Goal: Task Accomplishment & Management: Manage account settings

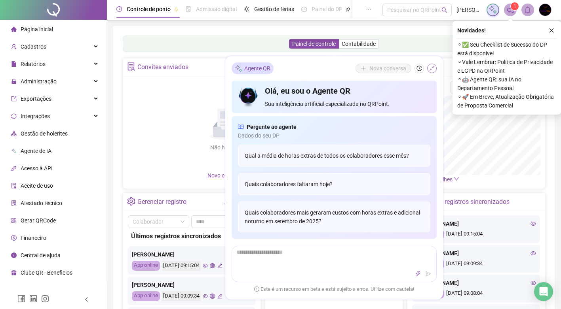
click at [432, 67] on icon "shrink" at bounding box center [432, 69] width 6 height 6
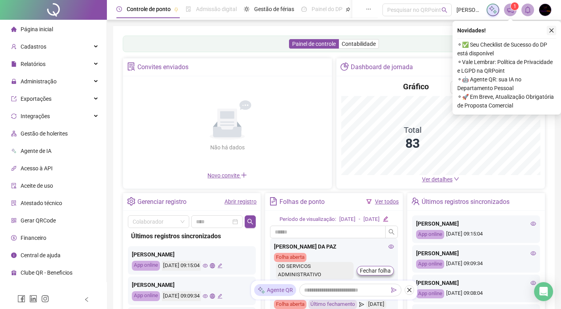
click at [550, 30] on icon "close" at bounding box center [551, 31] width 6 height 6
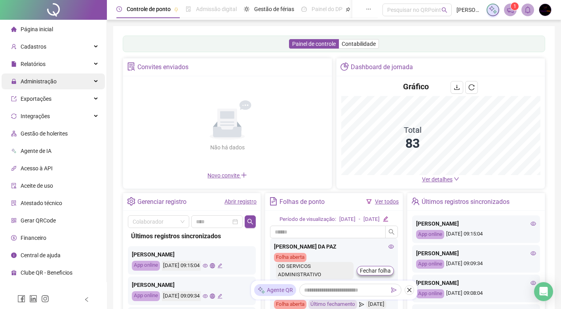
click at [57, 83] on div "Administração" at bounding box center [53, 82] width 103 height 16
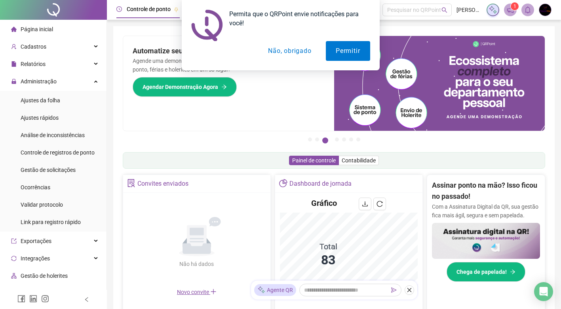
click at [288, 55] on button "Não, obrigado" at bounding box center [289, 51] width 63 height 20
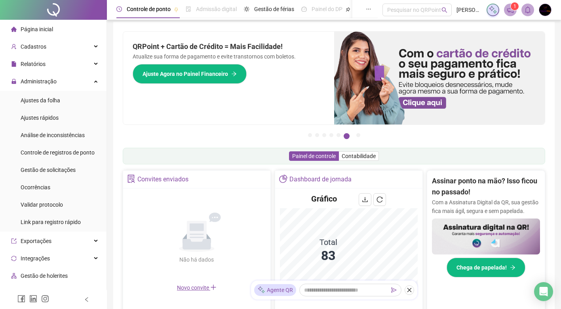
scroll to position [4, 0]
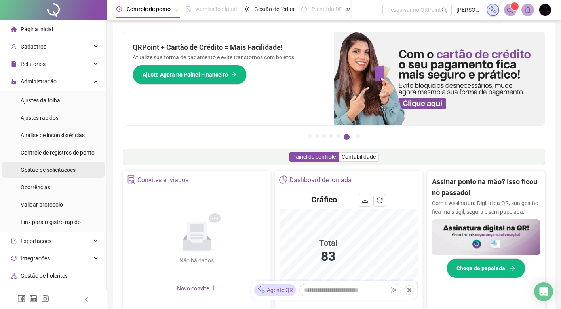
click at [56, 169] on span "Gestão de solicitações" at bounding box center [48, 170] width 55 height 6
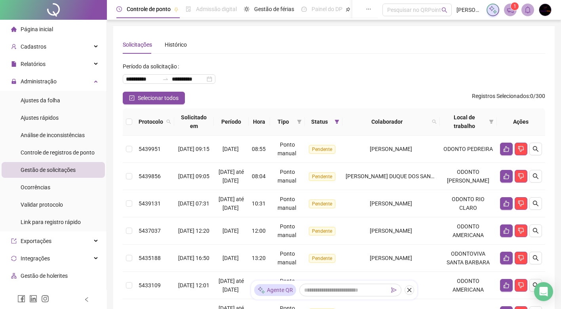
click at [48, 90] on li "Administração Ajustes da folha Ajustes rápidos Análise de inconsistências Contr…" at bounding box center [53, 153] width 106 height 158
click at [52, 97] on span "Ajustes da folha" at bounding box center [41, 100] width 40 height 6
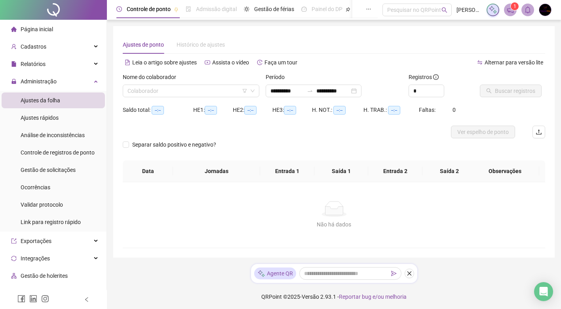
type input "**********"
click at [171, 89] on input "search" at bounding box center [187, 91] width 120 height 12
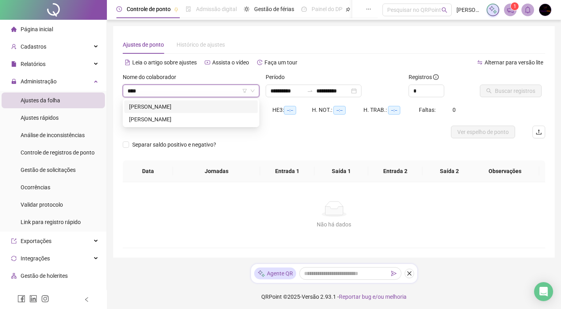
type input "*****"
click at [185, 122] on div "[PERSON_NAME]" at bounding box center [191, 119] width 124 height 9
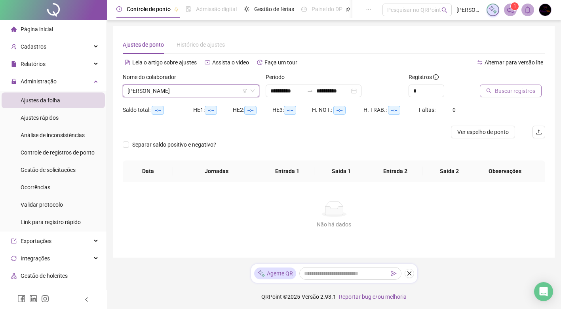
click at [496, 92] on span "Buscar registros" at bounding box center [515, 91] width 40 height 9
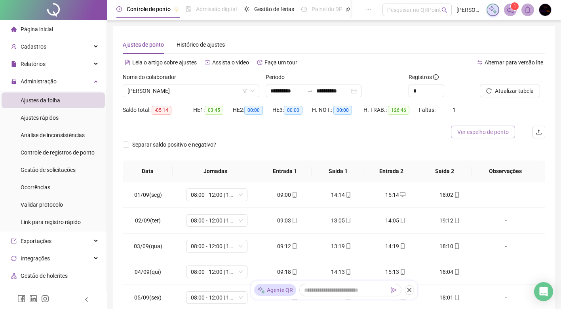
click at [473, 132] on span "Ver espelho de ponto" at bounding box center [482, 132] width 51 height 9
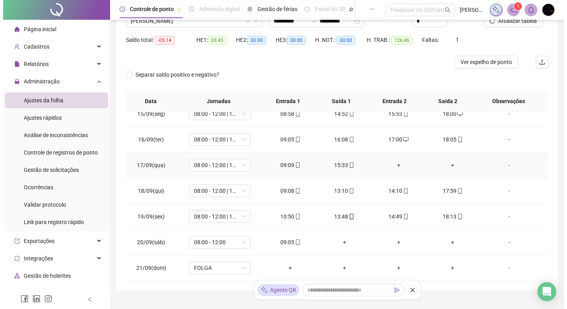
scroll to position [79, 0]
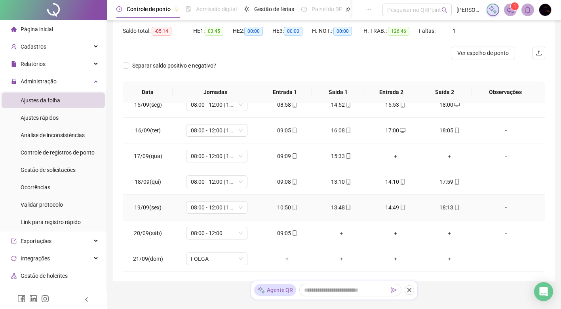
click at [502, 209] on div "-" at bounding box center [505, 207] width 47 height 9
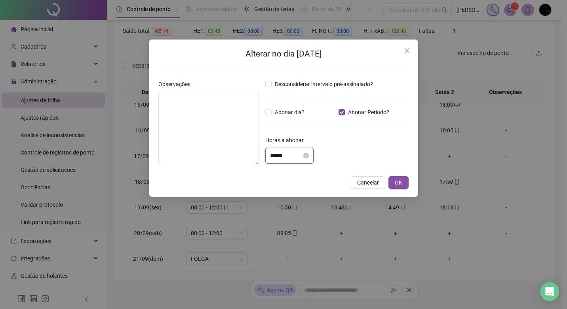
click at [284, 155] on input "*****" at bounding box center [286, 155] width 32 height 9
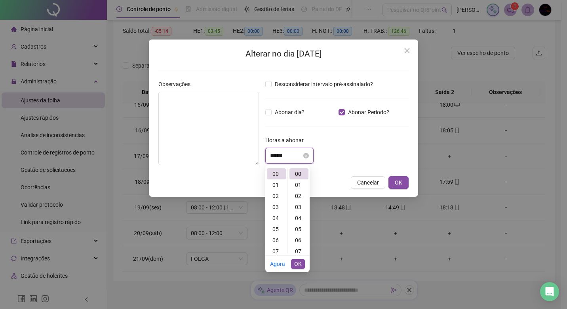
drag, startPoint x: 279, startPoint y: 155, endPoint x: 292, endPoint y: 155, distance: 12.7
click at [292, 155] on input "*****" at bounding box center [286, 155] width 32 height 9
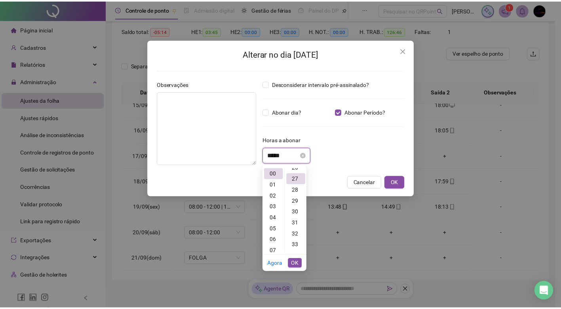
scroll to position [299, 0]
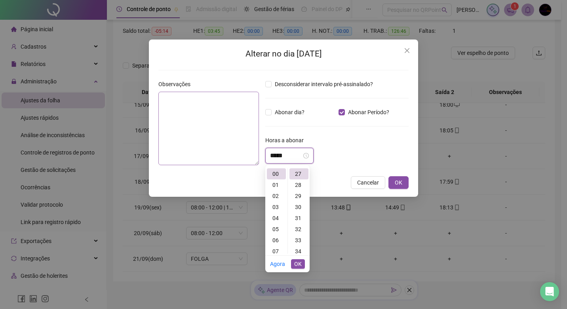
type input "*****"
click at [247, 125] on textarea at bounding box center [208, 129] width 101 height 74
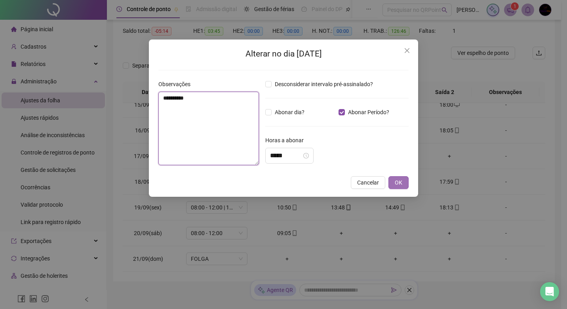
type textarea "**********"
click at [393, 184] on button "OK" at bounding box center [398, 182] width 20 height 13
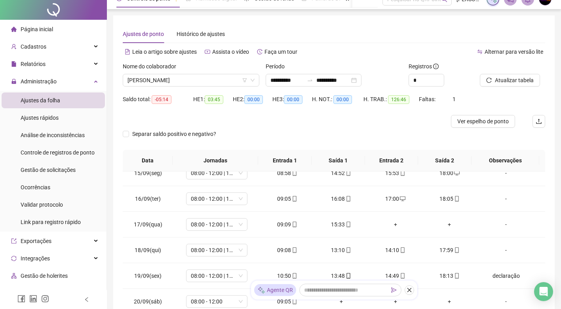
scroll to position [0, 0]
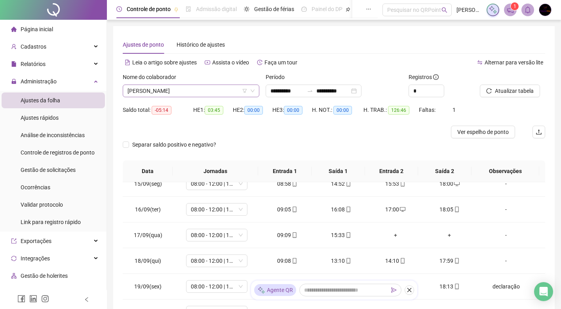
click at [202, 92] on span "[PERSON_NAME]" at bounding box center [190, 91] width 127 height 12
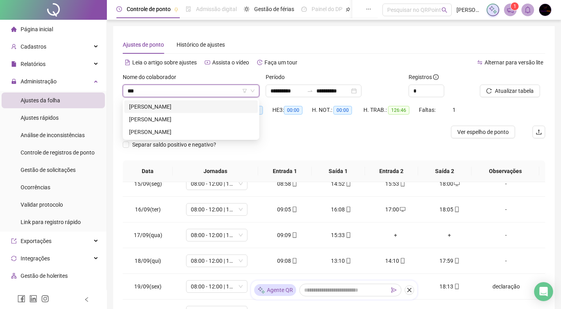
type input "****"
click at [200, 108] on div "[PERSON_NAME]" at bounding box center [191, 106] width 124 height 9
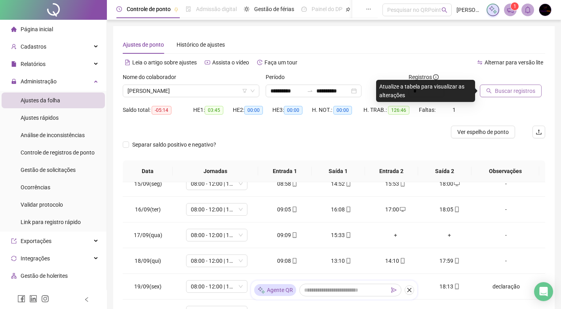
click at [505, 91] on span "Buscar registros" at bounding box center [515, 91] width 40 height 9
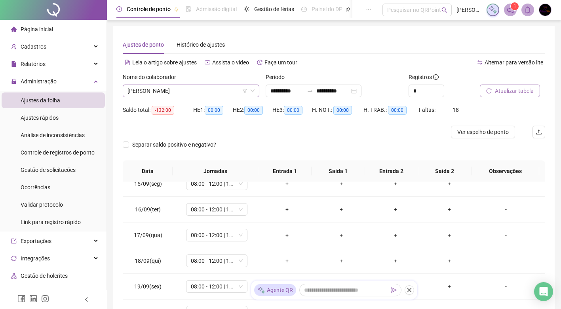
click at [190, 91] on span "[PERSON_NAME]" at bounding box center [190, 91] width 127 height 12
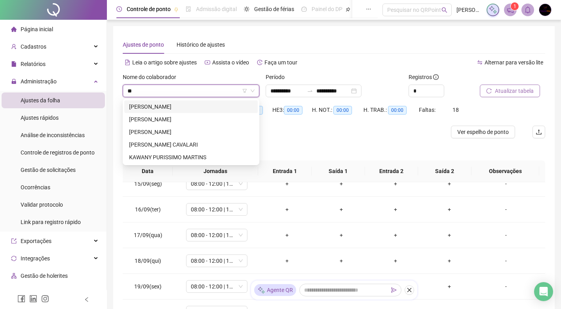
type input "***"
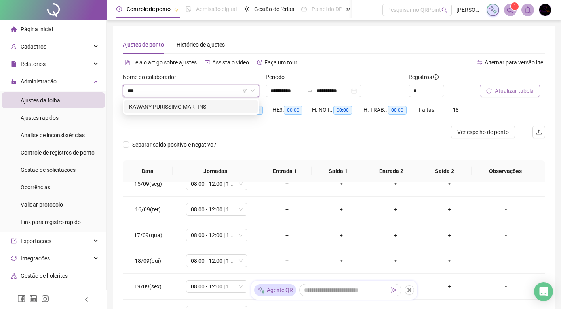
click at [184, 107] on div "KAWANY PURISSIMO MARTINS" at bounding box center [191, 106] width 124 height 9
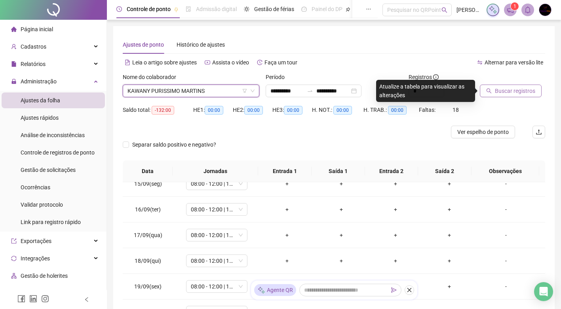
click at [492, 89] on button "Buscar registros" at bounding box center [511, 91] width 62 height 13
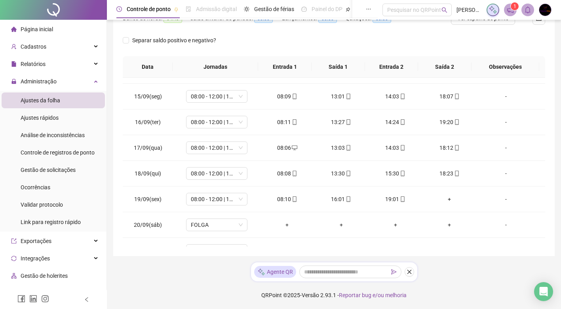
scroll to position [371, 0]
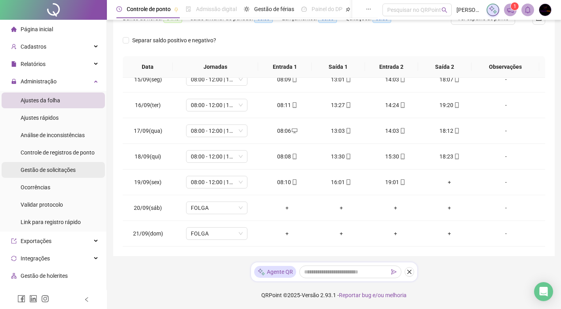
click at [64, 173] on span "Gestão de solicitações" at bounding box center [48, 170] width 55 height 6
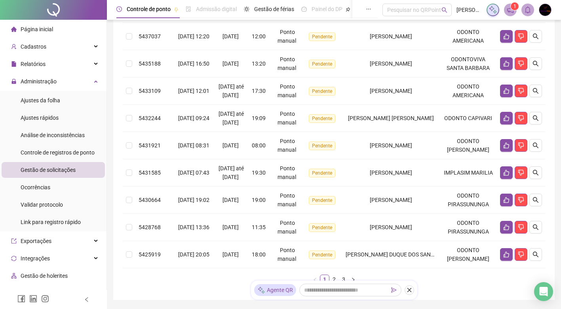
scroll to position [198, 0]
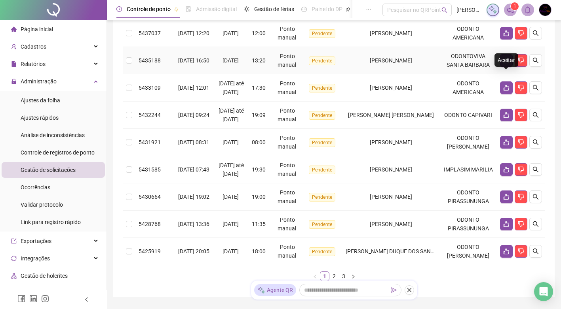
click at [506, 64] on icon "like" at bounding box center [506, 60] width 6 height 6
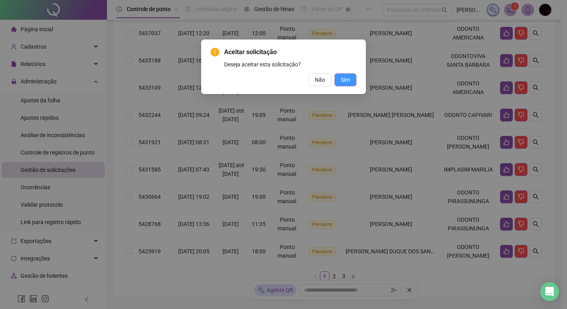
click at [343, 78] on span "Sim" at bounding box center [345, 80] width 9 height 9
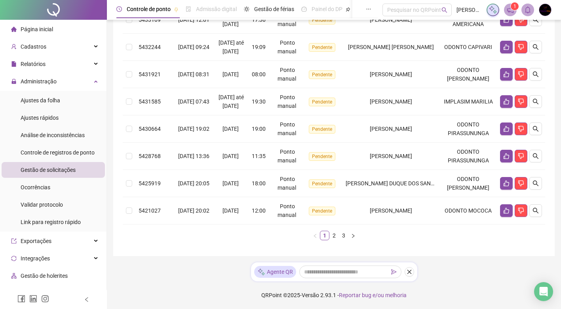
scroll to position [282, 0]
click at [334, 235] on link "2" at bounding box center [334, 235] width 9 height 9
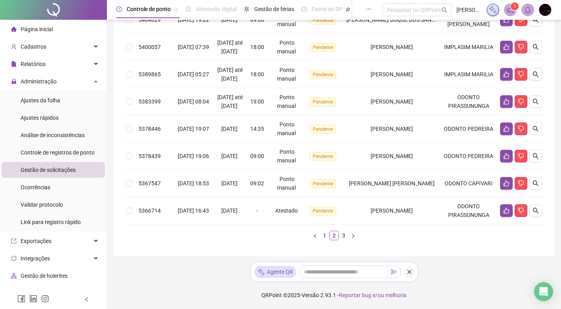
scroll to position [265, 0]
click at [344, 238] on link "3" at bounding box center [343, 235] width 9 height 9
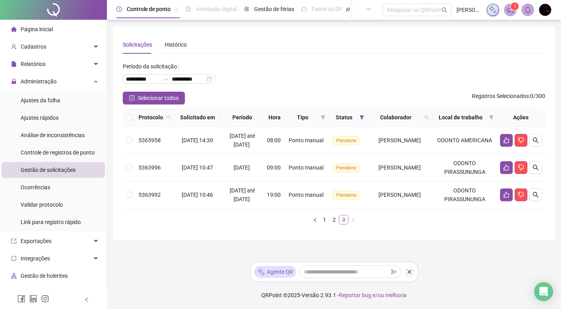
scroll to position [10, 0]
click at [325, 224] on link "1" at bounding box center [324, 220] width 9 height 9
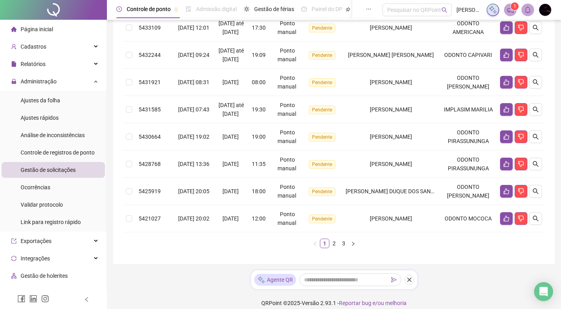
scroll to position [234, 0]
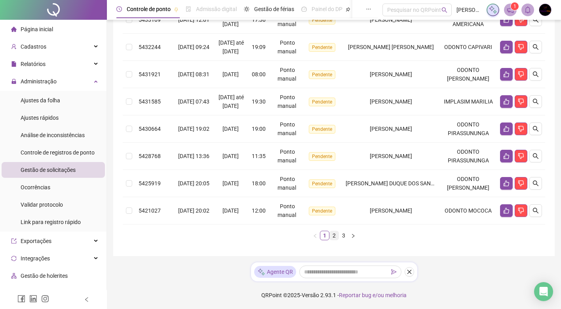
click at [333, 234] on link "2" at bounding box center [334, 235] width 9 height 9
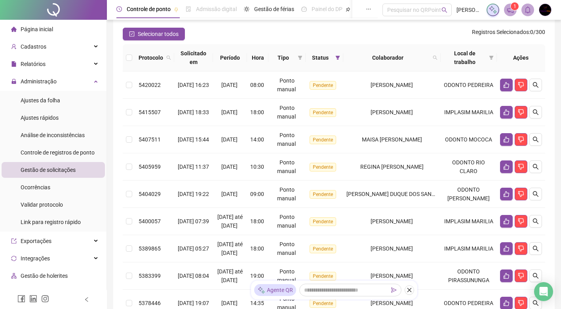
scroll to position [63, 0]
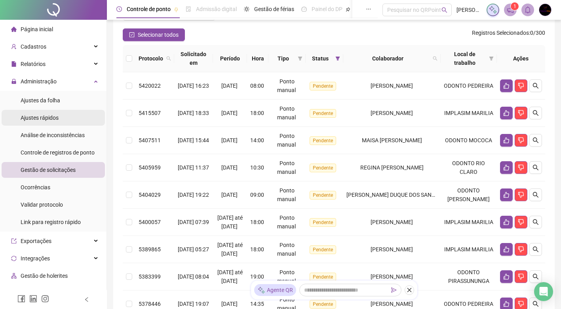
click at [56, 121] on span "Ajustes rápidos" at bounding box center [40, 118] width 38 height 6
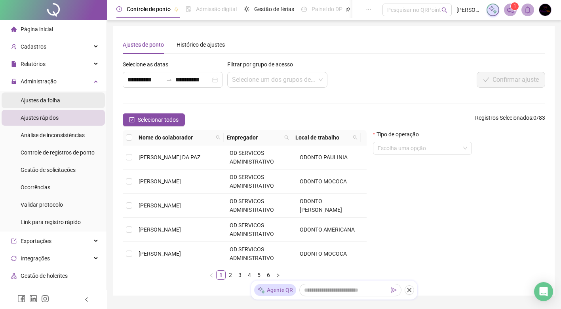
click at [73, 101] on li "Ajustes da folha" at bounding box center [53, 101] width 103 height 16
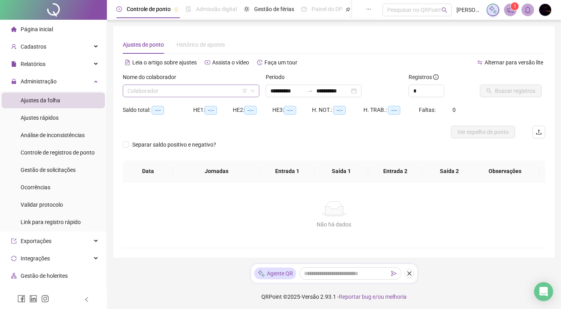
click at [169, 91] on input "search" at bounding box center [187, 91] width 120 height 12
type input "**********"
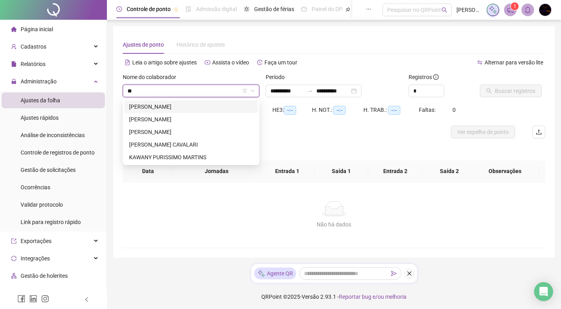
type input "***"
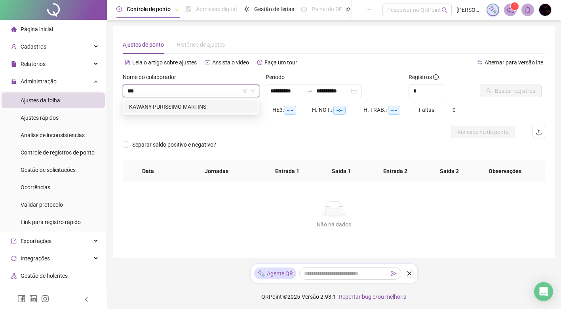
click at [186, 106] on div "KAWANY PURISSIMO MARTINS" at bounding box center [191, 106] width 124 height 9
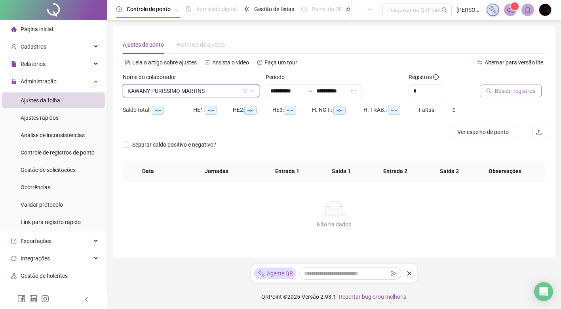
click at [503, 93] on span "Buscar registros" at bounding box center [515, 91] width 40 height 9
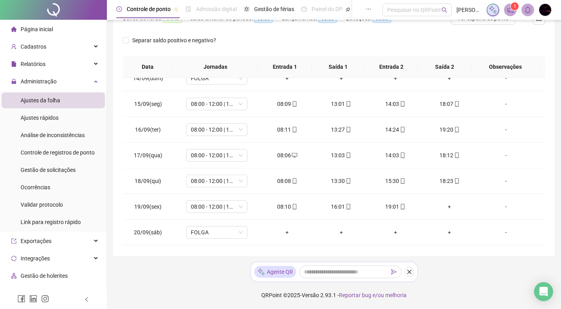
scroll to position [371, 0]
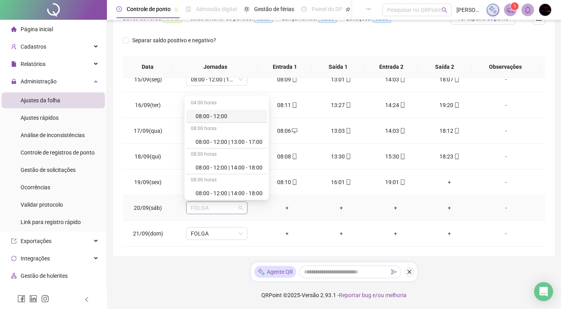
click at [231, 209] on span "FOLGA" at bounding box center [217, 208] width 52 height 12
click at [245, 115] on div "08:00 - 12:00" at bounding box center [228, 116] width 67 height 9
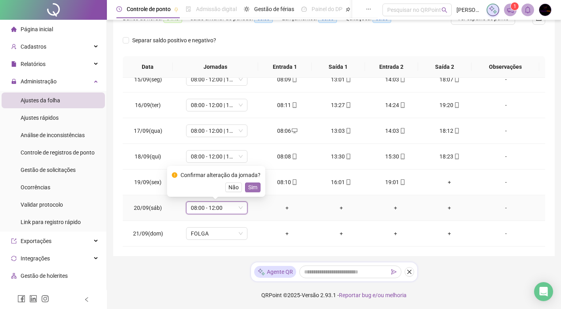
click at [254, 186] on span "Sim" at bounding box center [252, 187] width 9 height 9
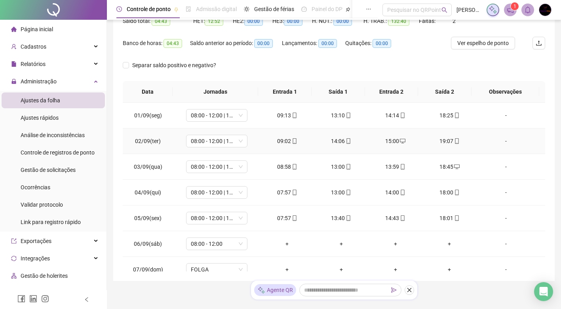
scroll to position [0, 0]
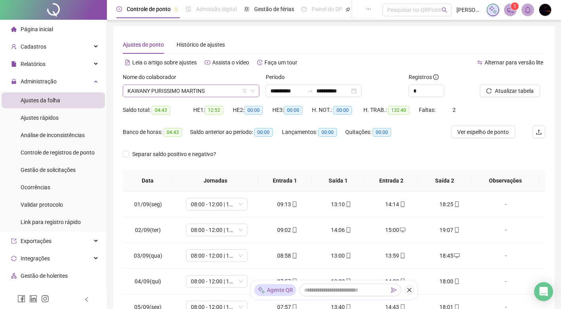
click at [228, 89] on span "KAWANY PURISSIMO MARTINS" at bounding box center [190, 91] width 127 height 12
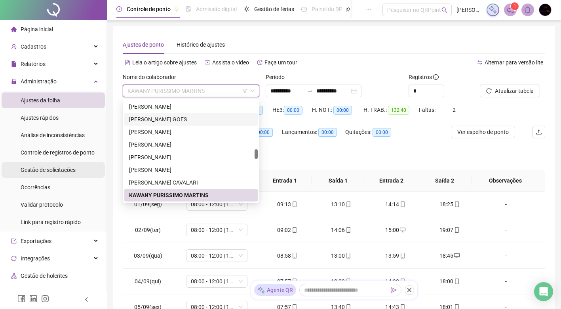
click at [64, 167] on span "Gestão de solicitações" at bounding box center [48, 170] width 55 height 6
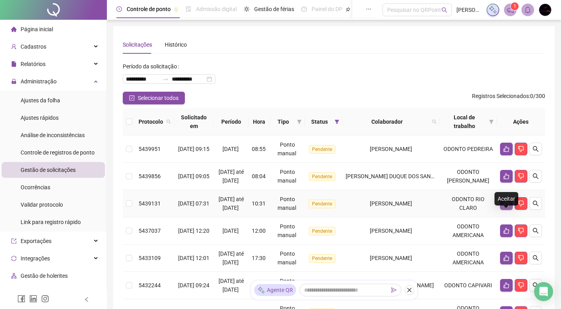
click at [505, 207] on icon "like" at bounding box center [506, 204] width 6 height 6
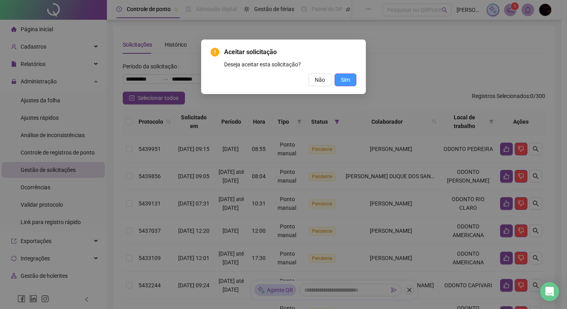
click at [347, 74] on button "Sim" at bounding box center [345, 80] width 22 height 13
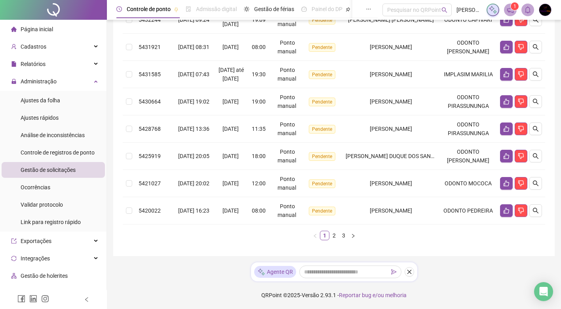
scroll to position [262, 0]
click at [334, 240] on link "2" at bounding box center [334, 235] width 9 height 9
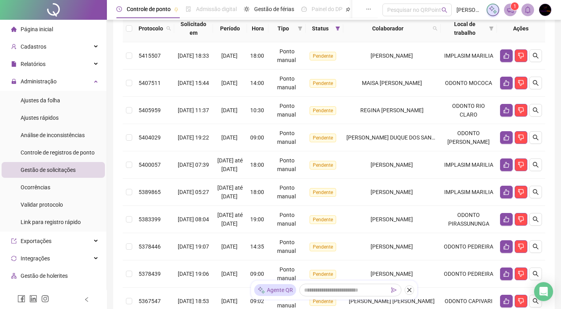
scroll to position [78, 0]
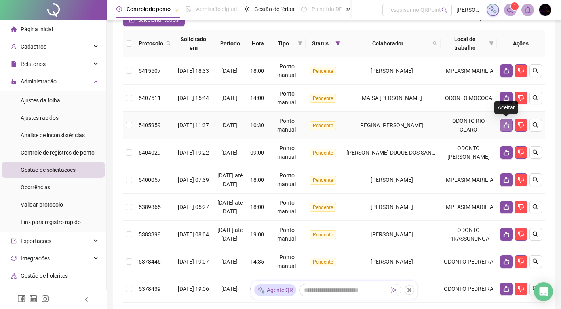
click at [508, 124] on icon "like" at bounding box center [506, 125] width 6 height 6
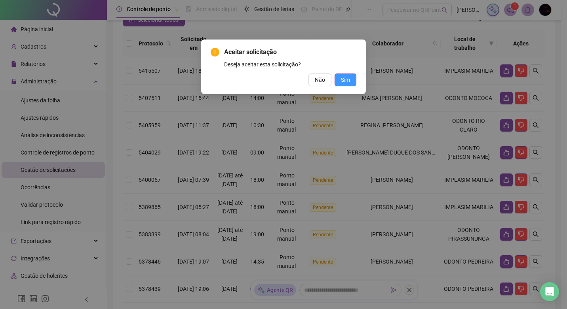
click at [344, 78] on span "Sim" at bounding box center [345, 80] width 9 height 9
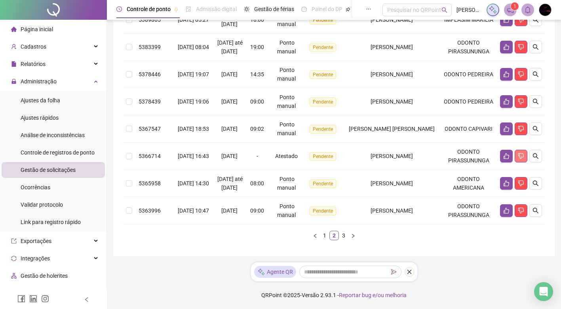
scroll to position [252, 0]
click at [343, 240] on link "3" at bounding box center [343, 235] width 9 height 9
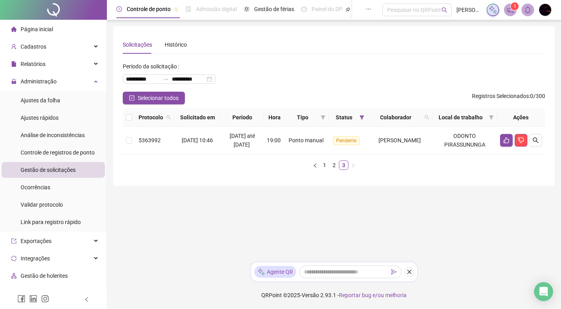
scroll to position [0, 0]
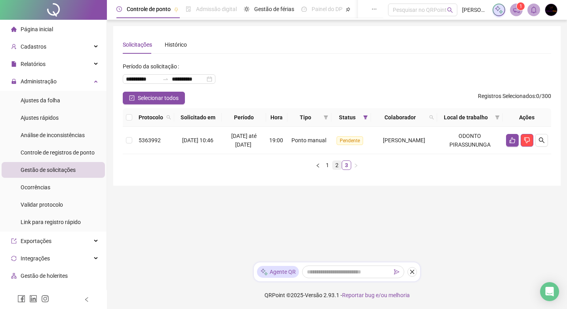
click at [336, 163] on link "2" at bounding box center [336, 165] width 9 height 9
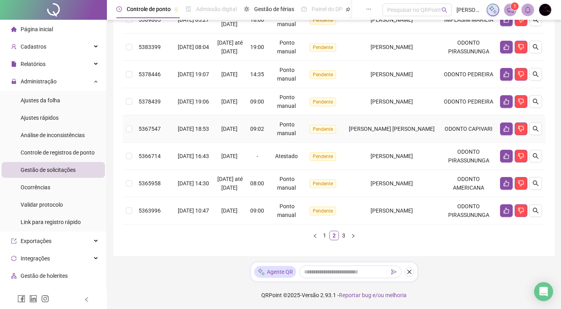
scroll to position [273, 0]
click at [323, 236] on link "1" at bounding box center [324, 235] width 9 height 9
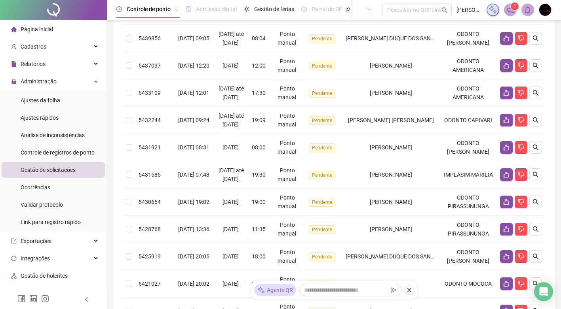
scroll to position [27, 0]
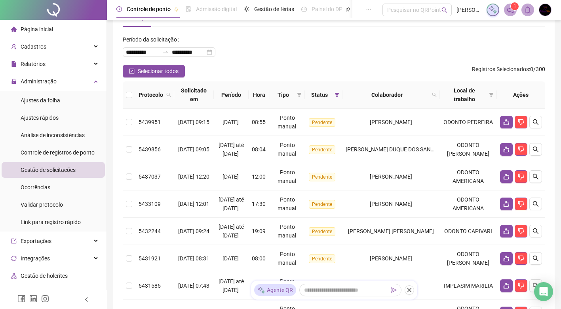
drag, startPoint x: 59, startPoint y: 104, endPoint x: 114, endPoint y: 121, distance: 57.1
click at [59, 104] on div "Ajustes da folha" at bounding box center [41, 101] width 40 height 16
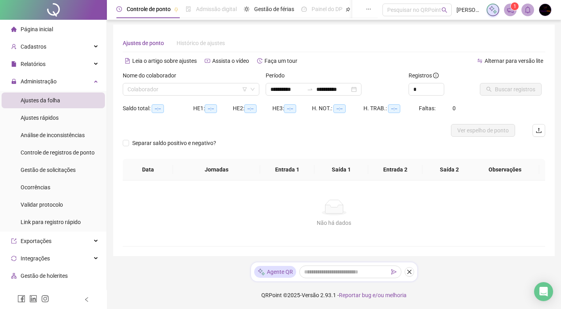
scroll to position [2, 0]
type input "**********"
click at [190, 92] on input "search" at bounding box center [187, 89] width 120 height 12
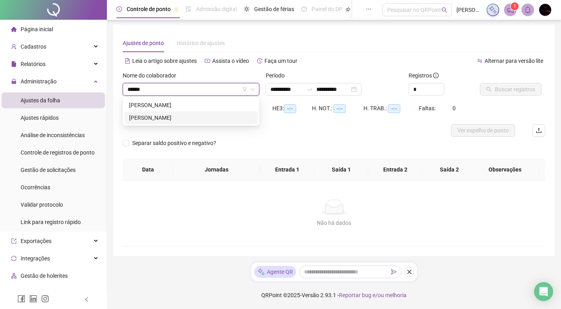
type input "*******"
click at [200, 102] on div "[PERSON_NAME]" at bounding box center [191, 105] width 124 height 9
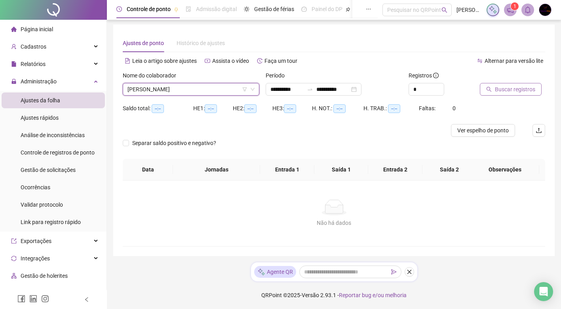
click at [490, 87] on icon "search" at bounding box center [489, 90] width 6 height 6
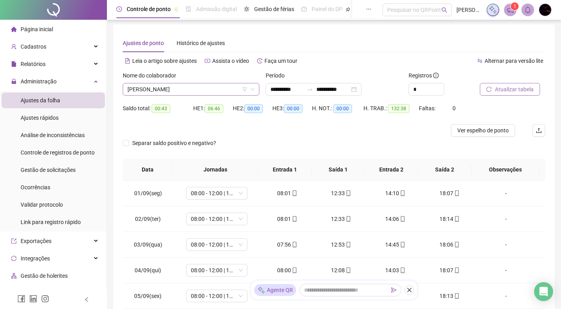
click at [209, 90] on span "[PERSON_NAME]" at bounding box center [190, 89] width 127 height 12
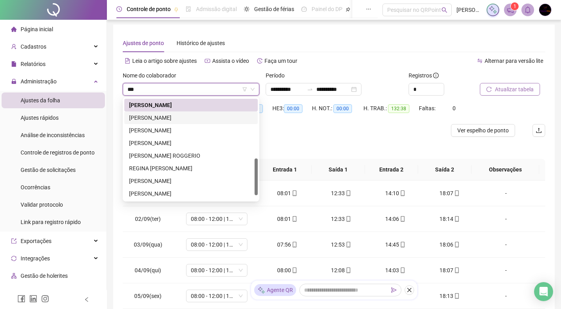
scroll to position [0, 0]
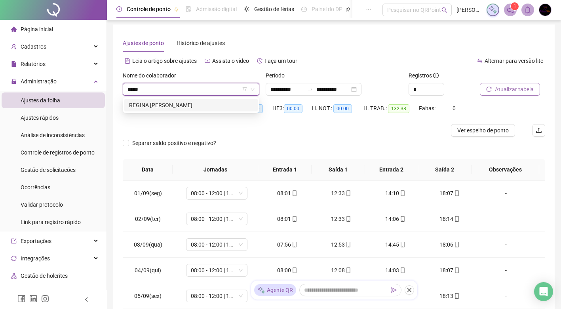
type input "******"
click at [222, 108] on div "REGINA [PERSON_NAME]" at bounding box center [191, 105] width 124 height 9
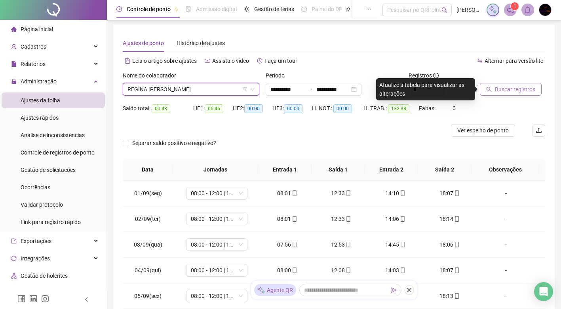
click at [497, 91] on span "Buscar registros" at bounding box center [515, 89] width 40 height 9
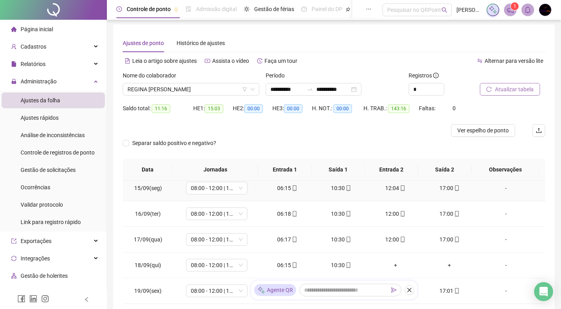
scroll to position [371, 0]
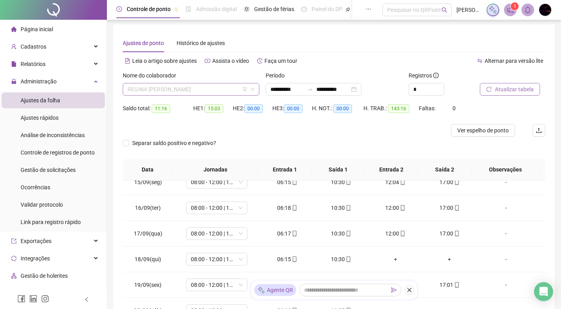
click at [190, 83] on div "REGINA [PERSON_NAME]" at bounding box center [191, 89] width 137 height 13
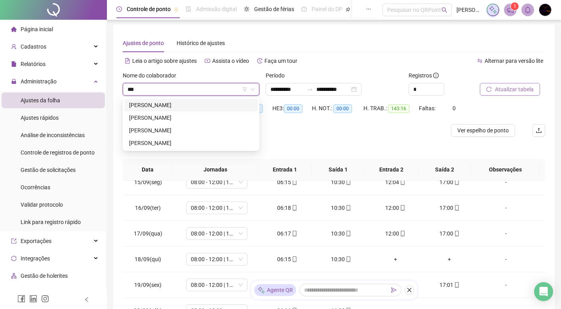
scroll to position [0, 0]
type input "****"
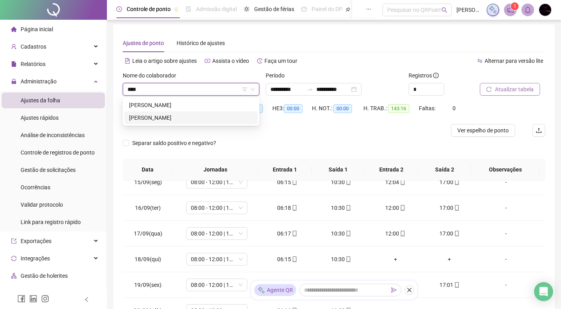
click at [183, 115] on div "[PERSON_NAME]" at bounding box center [191, 118] width 124 height 9
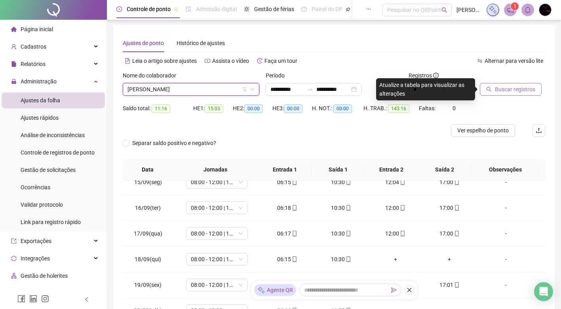
click at [513, 88] on span "Buscar registros" at bounding box center [515, 89] width 40 height 9
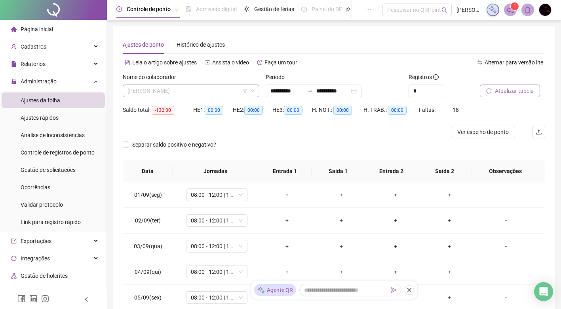
click at [192, 90] on span "[PERSON_NAME]" at bounding box center [190, 91] width 127 height 12
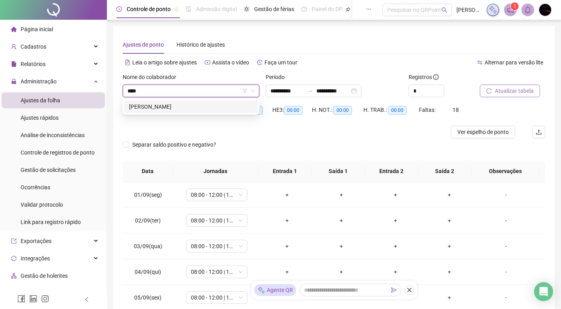
type input "*****"
click at [198, 107] on div "[PERSON_NAME]" at bounding box center [191, 106] width 124 height 9
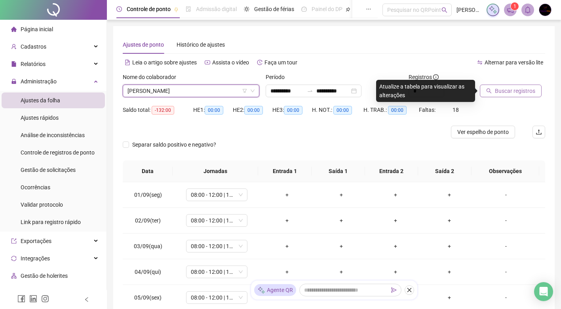
click at [494, 89] on button "Buscar registros" at bounding box center [511, 91] width 62 height 13
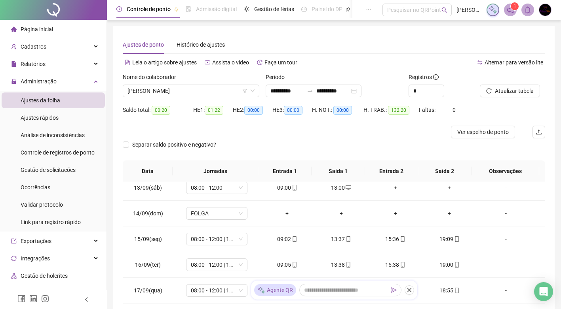
scroll to position [317, 0]
click at [224, 92] on span "[PERSON_NAME]" at bounding box center [190, 91] width 127 height 12
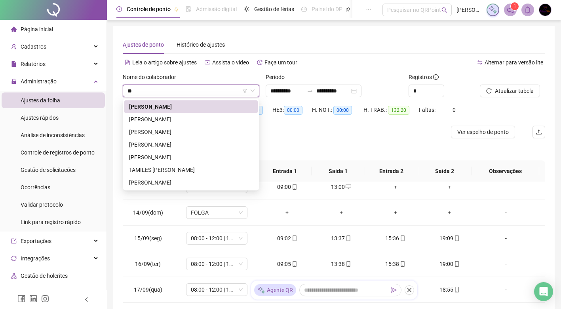
scroll to position [0, 0]
type input "****"
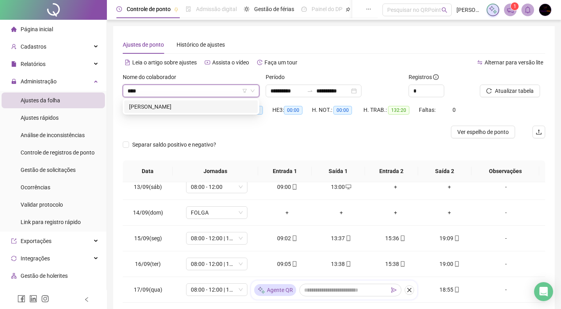
click at [223, 108] on div "[PERSON_NAME]" at bounding box center [191, 106] width 124 height 9
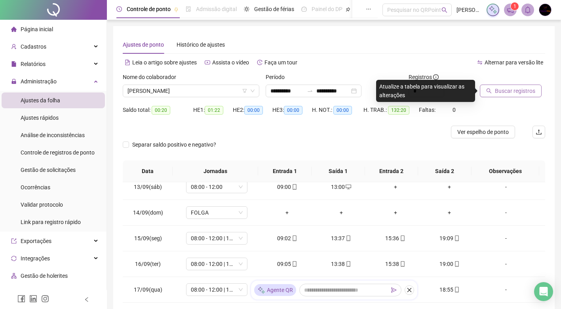
click at [512, 90] on span "Buscar registros" at bounding box center [515, 91] width 40 height 9
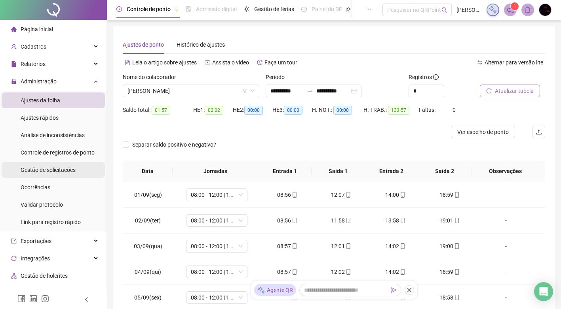
click at [49, 174] on div "Gestão de solicitações" at bounding box center [48, 170] width 55 height 16
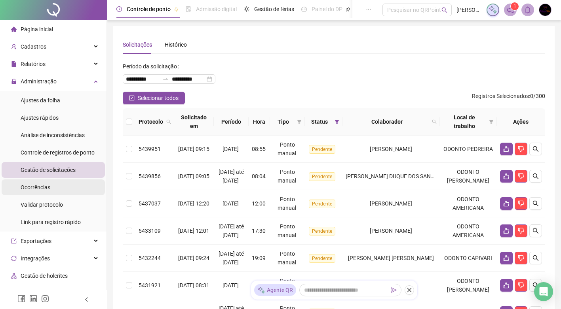
click at [55, 181] on li "Ocorrências" at bounding box center [53, 188] width 103 height 16
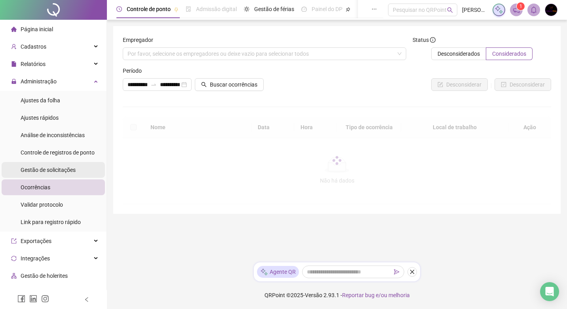
click at [61, 167] on span "Gestão de solicitações" at bounding box center [48, 170] width 55 height 6
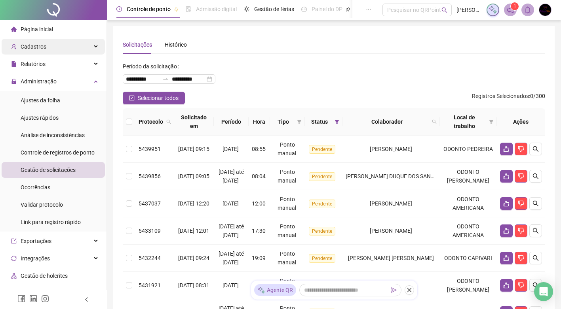
click at [65, 46] on div "Cadastros" at bounding box center [53, 47] width 103 height 16
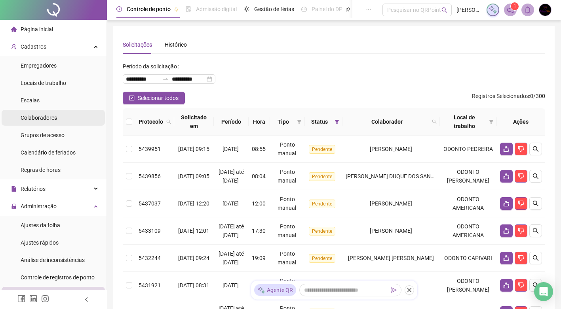
click at [50, 119] on span "Colaboradores" at bounding box center [39, 118] width 36 height 6
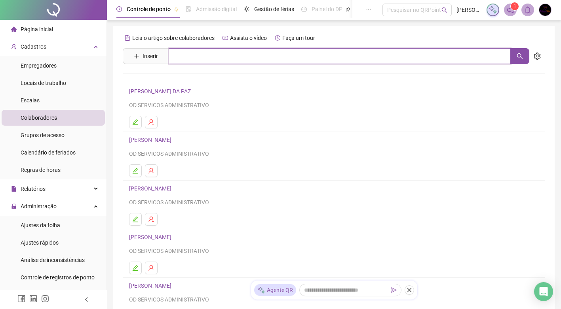
click at [183, 59] on input "text" at bounding box center [340, 56] width 342 height 16
type input "*****"
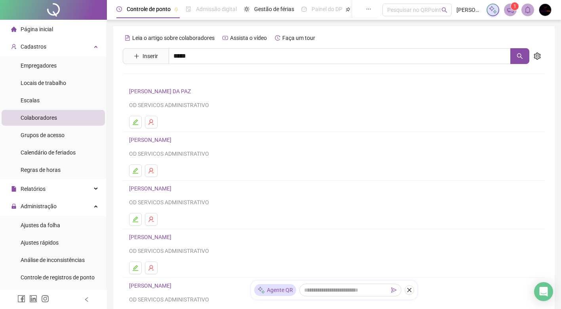
click at [180, 81] on link "[PERSON_NAME] DA PAZ" at bounding box center [168, 79] width 62 height 6
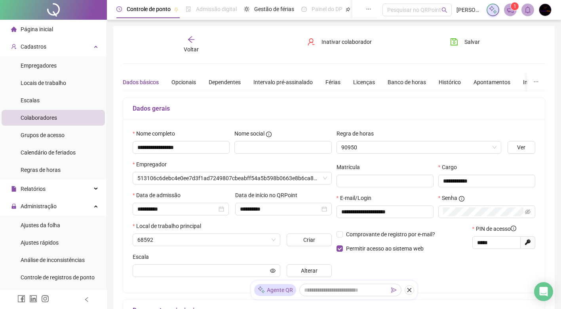
type input "**********"
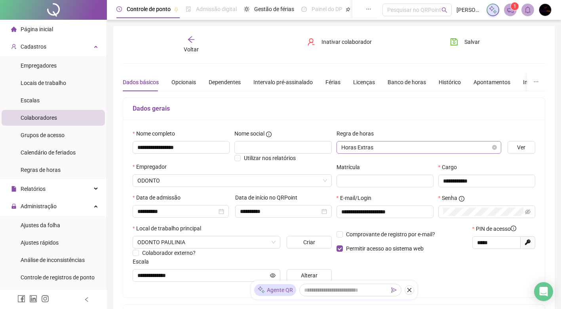
click at [418, 150] on span "Horas Extras" at bounding box center [418, 148] width 155 height 12
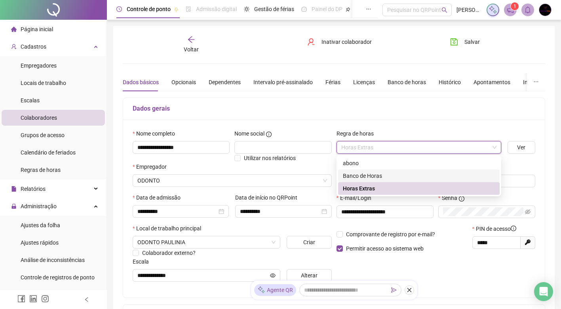
click at [378, 174] on div "Banco de Horas" at bounding box center [419, 176] width 152 height 9
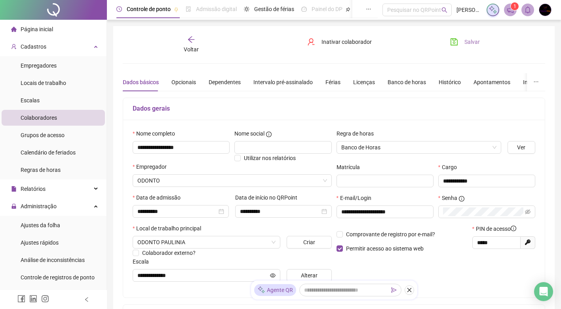
click at [468, 40] on span "Salvar" at bounding box center [471, 42] width 15 height 9
drag, startPoint x: 41, startPoint y: 224, endPoint x: 94, endPoint y: 183, distance: 66.9
click at [41, 224] on span "Ajustes da folha" at bounding box center [41, 225] width 40 height 6
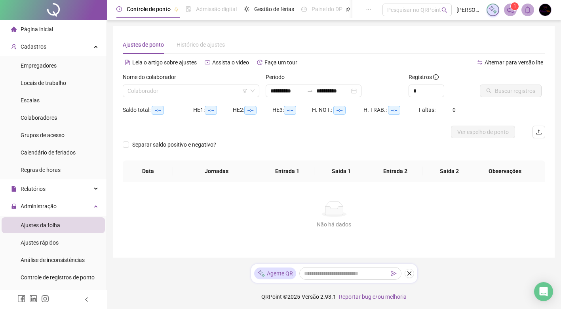
type input "**********"
click at [153, 92] on input "search" at bounding box center [187, 91] width 120 height 12
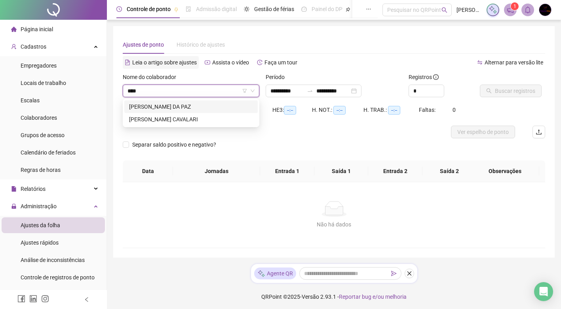
type input "*****"
click at [178, 112] on div "[PERSON_NAME] DA PAZ" at bounding box center [190, 107] width 133 height 13
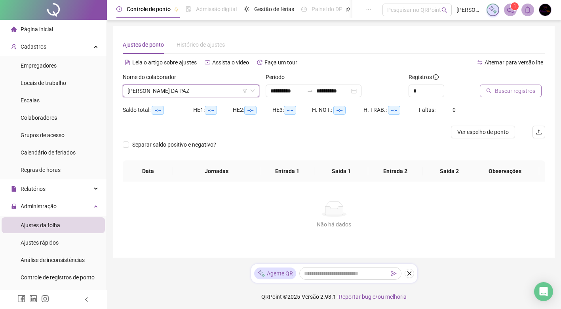
click at [506, 91] on span "Buscar registros" at bounding box center [515, 91] width 40 height 9
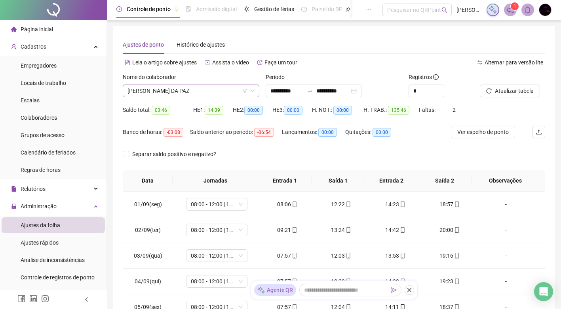
drag, startPoint x: 208, startPoint y: 83, endPoint x: 211, endPoint y: 91, distance: 7.9
click at [209, 87] on div "Nome do colaborador [PERSON_NAME] DA PAZ" at bounding box center [191, 85] width 137 height 25
drag, startPoint x: 211, startPoint y: 91, endPoint x: 215, endPoint y: 91, distance: 4.8
click at [215, 91] on span "[PERSON_NAME] DA PAZ" at bounding box center [190, 91] width 127 height 12
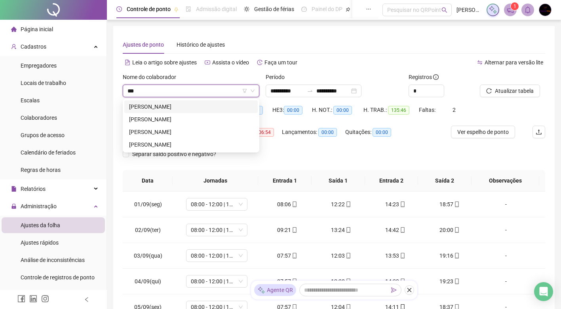
type input "****"
click at [235, 106] on div "[PERSON_NAME]" at bounding box center [191, 106] width 124 height 9
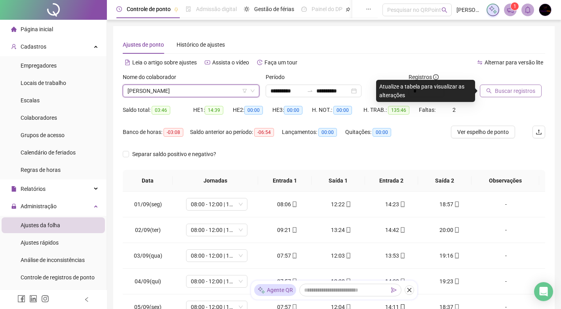
click at [514, 92] on span "Buscar registros" at bounding box center [515, 91] width 40 height 9
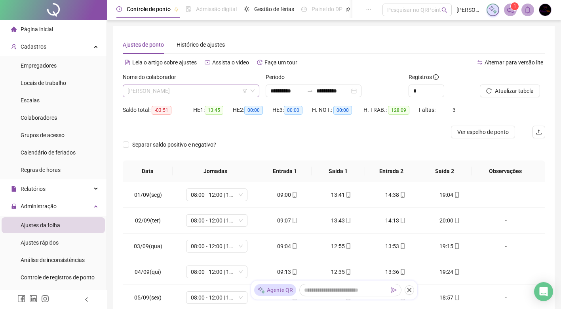
click at [230, 89] on span "[PERSON_NAME]" at bounding box center [190, 91] width 127 height 12
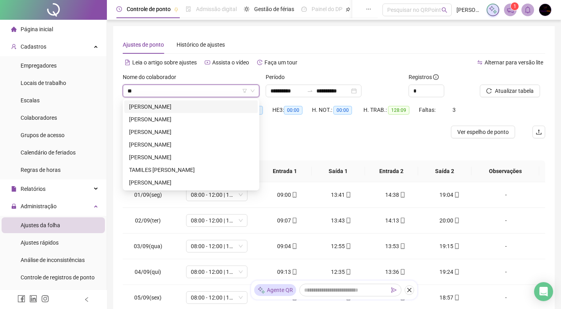
type input "***"
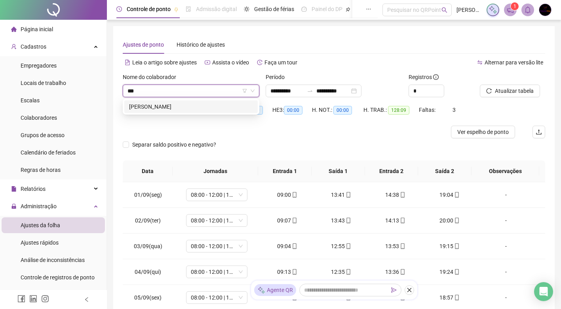
click at [226, 108] on div "[PERSON_NAME]" at bounding box center [191, 106] width 124 height 9
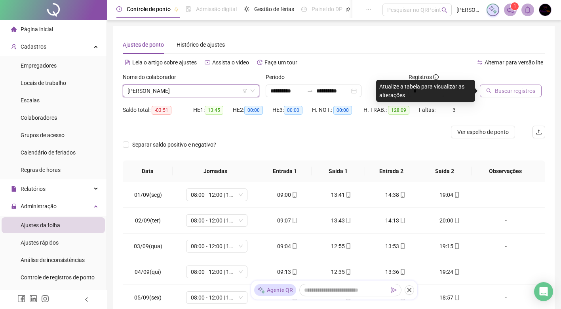
click at [508, 91] on span "Buscar registros" at bounding box center [515, 91] width 40 height 9
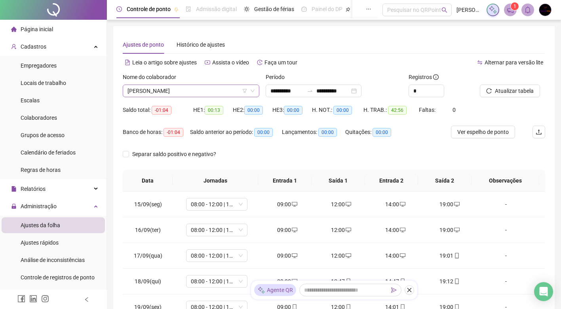
click at [207, 91] on span "[PERSON_NAME]" at bounding box center [190, 91] width 127 height 12
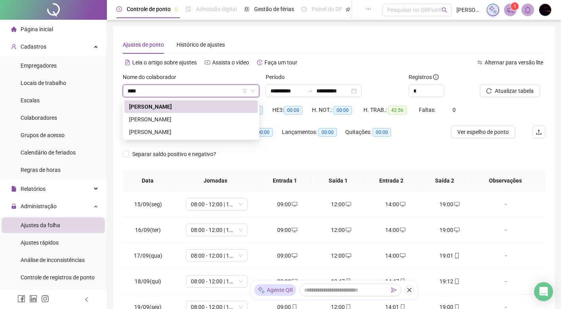
type input "*****"
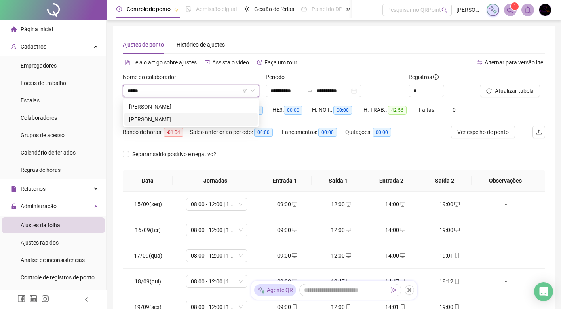
click at [198, 116] on div "[PERSON_NAME]" at bounding box center [191, 119] width 124 height 9
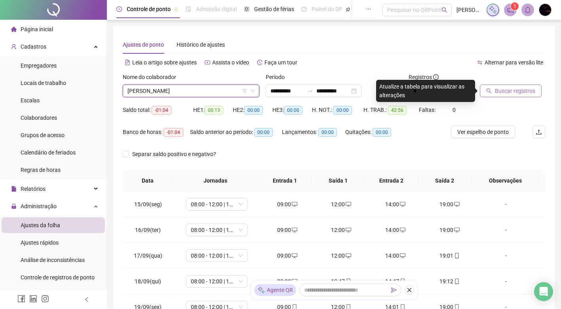
click at [514, 92] on span "Buscar registros" at bounding box center [515, 91] width 40 height 9
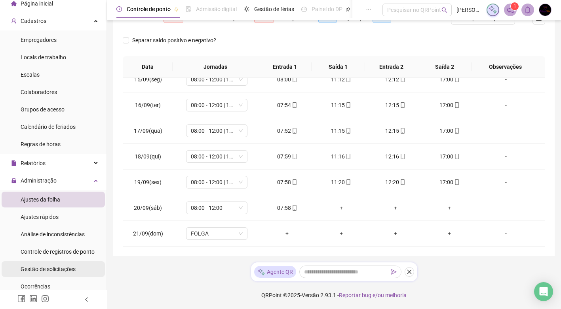
scroll to position [40, 0]
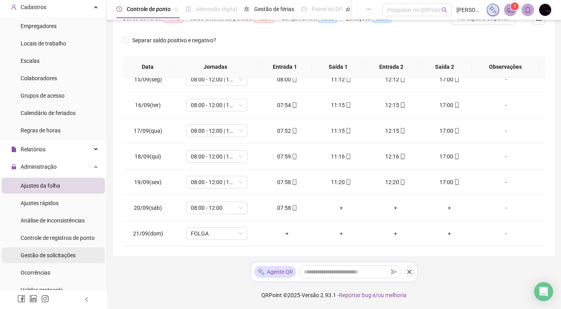
click at [62, 253] on span "Gestão de solicitações" at bounding box center [48, 255] width 55 height 6
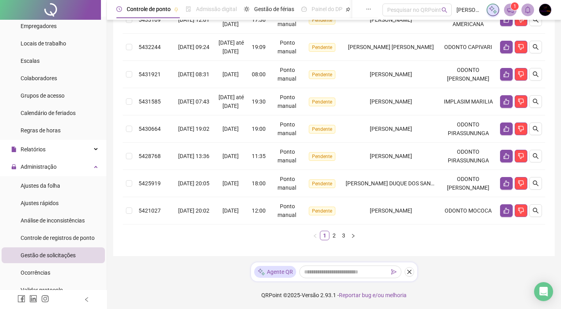
scroll to position [267, 0]
click at [331, 240] on link "2" at bounding box center [334, 235] width 9 height 9
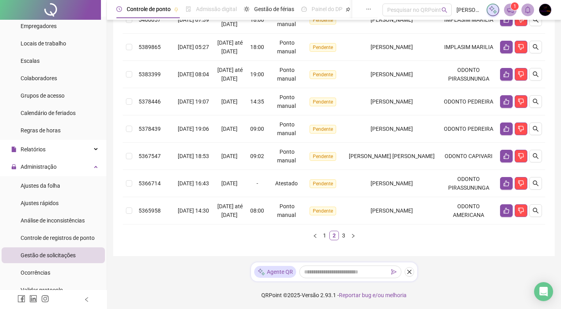
scroll to position [272, 0]
click at [343, 237] on link "3" at bounding box center [343, 235] width 9 height 9
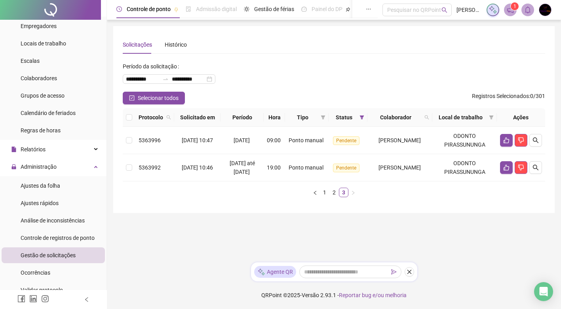
scroll to position [0, 0]
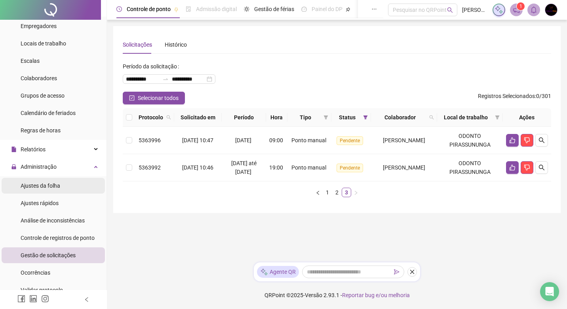
click at [64, 190] on li "Ajustes da folha" at bounding box center [53, 186] width 103 height 16
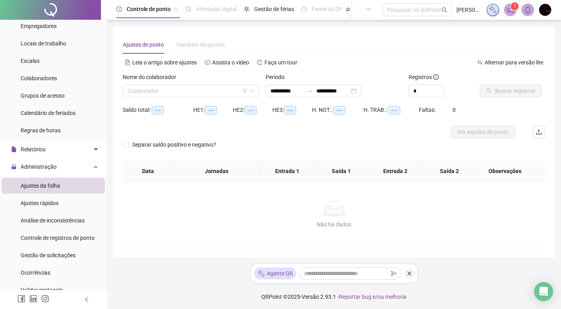
type input "**********"
click at [190, 93] on input "search" at bounding box center [187, 91] width 120 height 12
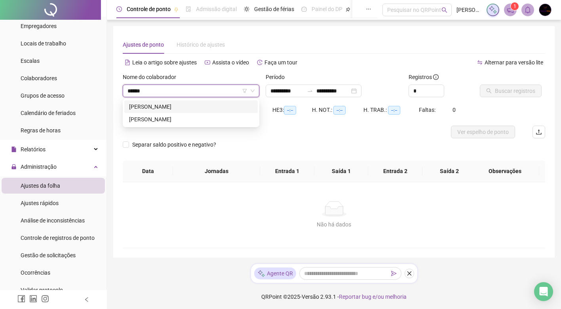
type input "*******"
click at [197, 108] on div "[PERSON_NAME]" at bounding box center [191, 106] width 124 height 9
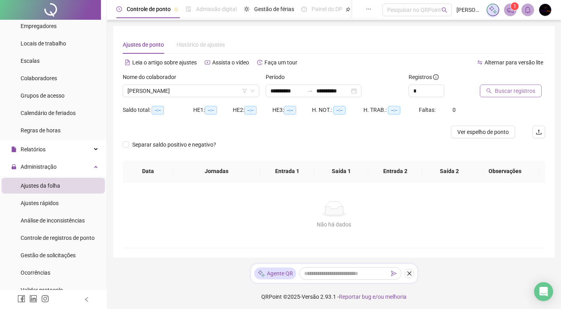
click at [504, 88] on span "Buscar registros" at bounding box center [515, 91] width 40 height 9
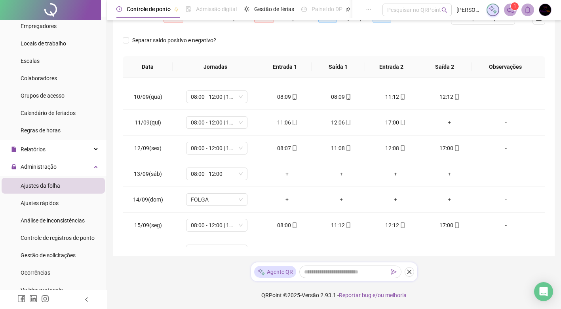
scroll to position [227, 0]
drag, startPoint x: 72, startPoint y: 184, endPoint x: 68, endPoint y: 186, distance: 4.3
click at [71, 184] on li "Ajustes da folha" at bounding box center [53, 186] width 103 height 16
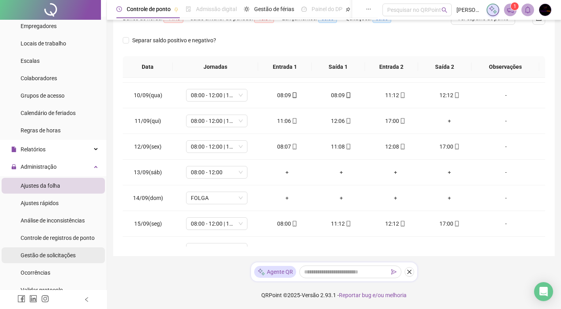
click at [61, 254] on span "Gestão de solicitações" at bounding box center [48, 255] width 55 height 6
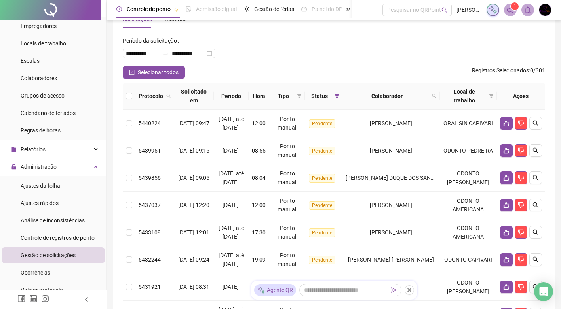
scroll to position [40, 0]
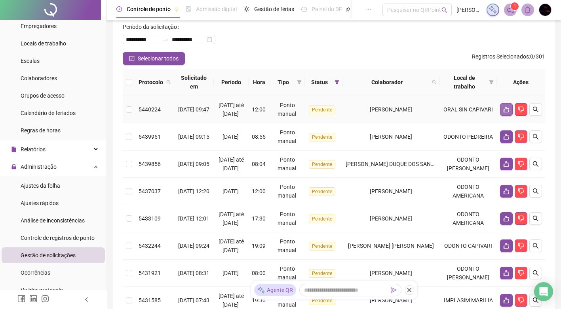
click at [506, 113] on icon "like" at bounding box center [506, 109] width 6 height 6
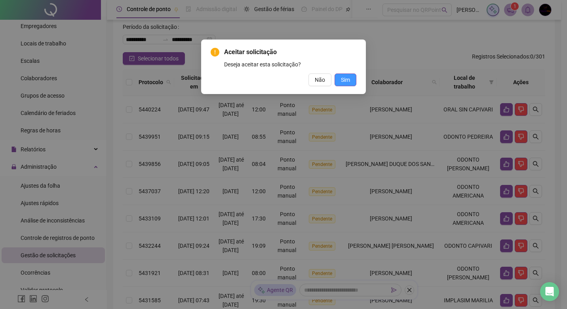
click at [347, 79] on span "Sim" at bounding box center [345, 80] width 9 height 9
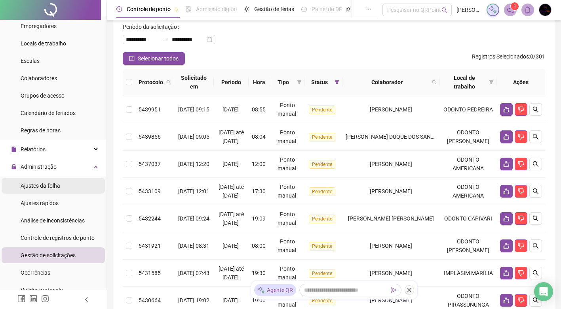
click at [56, 186] on span "Ajustes da folha" at bounding box center [41, 186] width 40 height 6
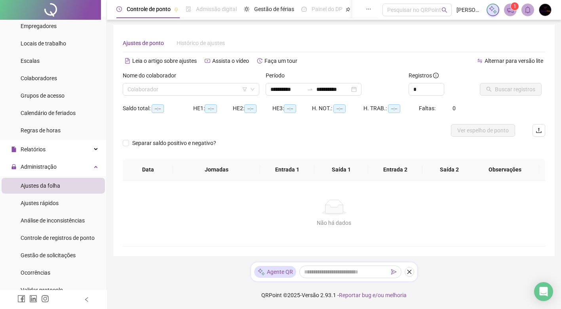
scroll to position [2, 0]
type input "**********"
click at [199, 88] on input "search" at bounding box center [187, 89] width 120 height 12
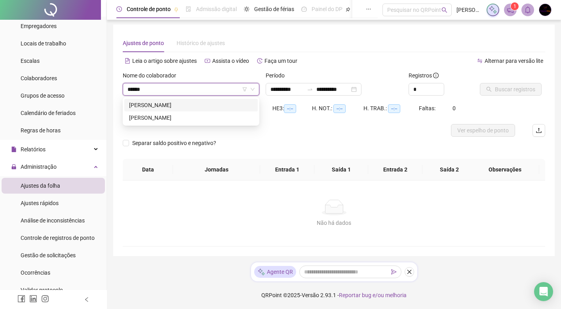
type input "*******"
click at [192, 118] on div "[PERSON_NAME]" at bounding box center [191, 118] width 124 height 9
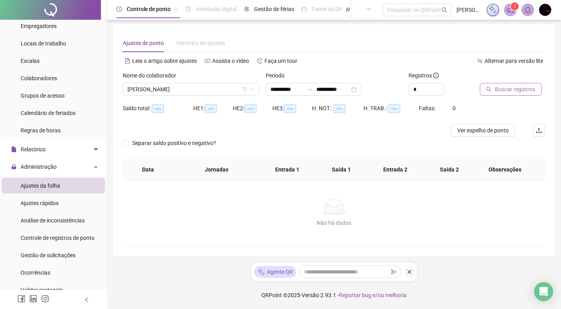
click at [500, 87] on span "Buscar registros" at bounding box center [515, 89] width 40 height 9
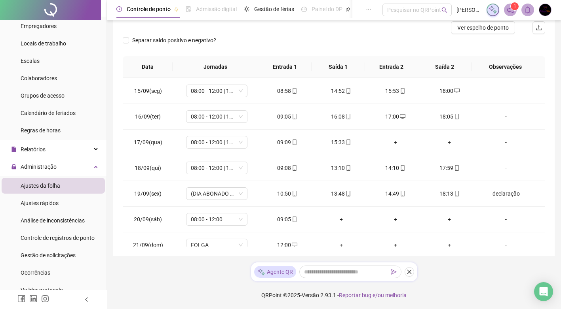
scroll to position [371, 0]
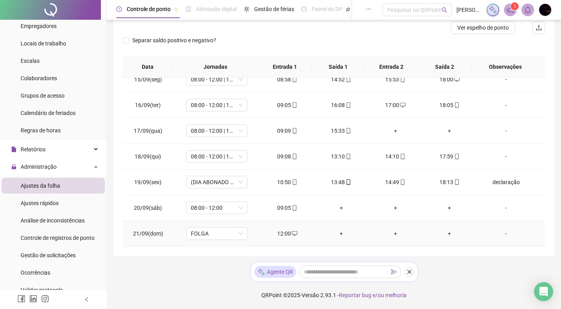
click at [286, 236] on div "12:00" at bounding box center [287, 234] width 42 height 9
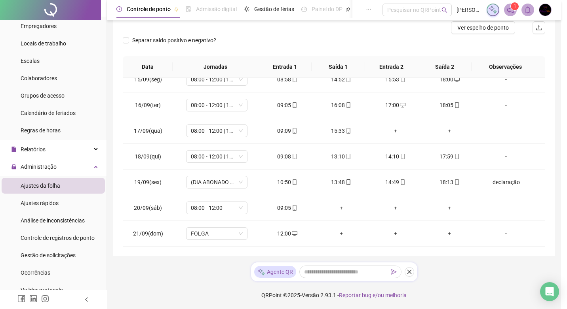
type input "**********"
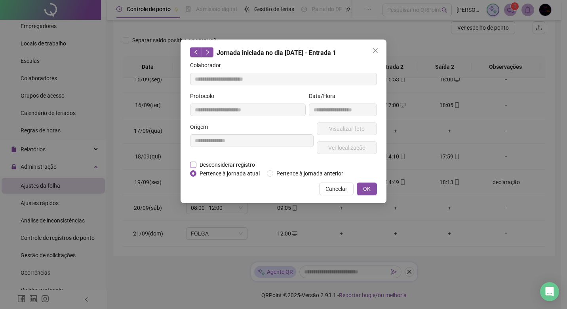
click at [233, 164] on span "Desconsiderar registro" at bounding box center [227, 165] width 62 height 9
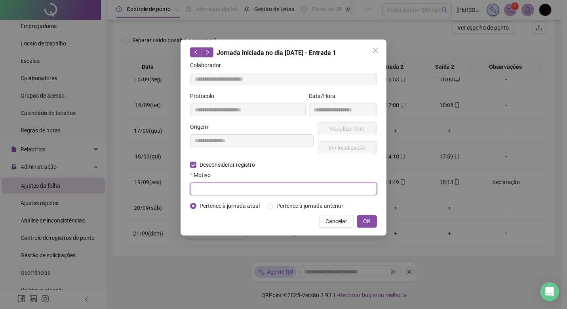
click at [243, 184] on input "text" at bounding box center [283, 189] width 187 height 13
type input "****"
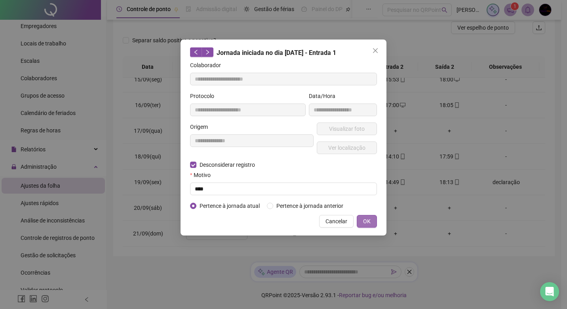
click at [368, 221] on span "OK" at bounding box center [367, 221] width 8 height 9
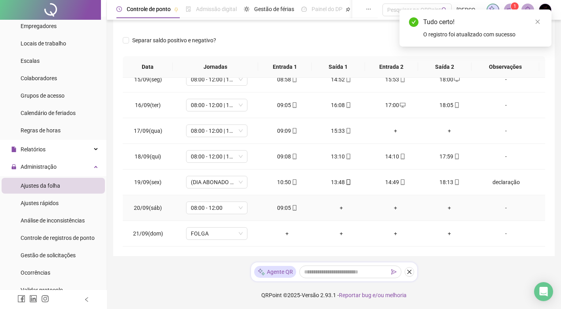
click at [338, 208] on div "+" at bounding box center [342, 208] width 42 height 9
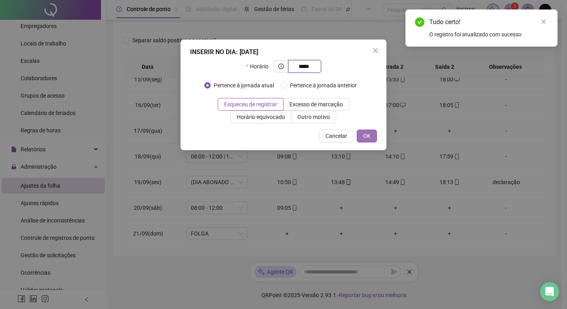
type input "*****"
click at [360, 134] on button "OK" at bounding box center [367, 136] width 20 height 13
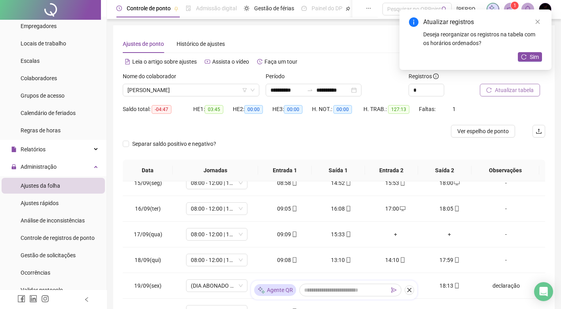
scroll to position [0, 0]
click at [532, 56] on span "Sim" at bounding box center [533, 57] width 9 height 9
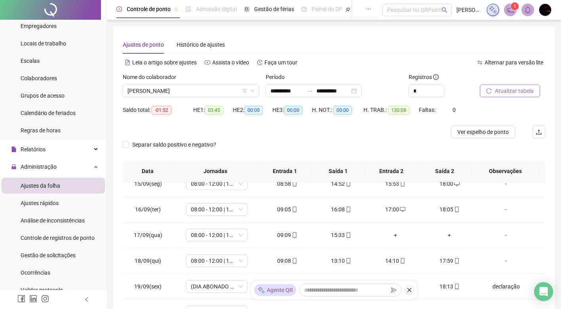
click at [520, 90] on span "Atualizar tabela" at bounding box center [514, 91] width 39 height 9
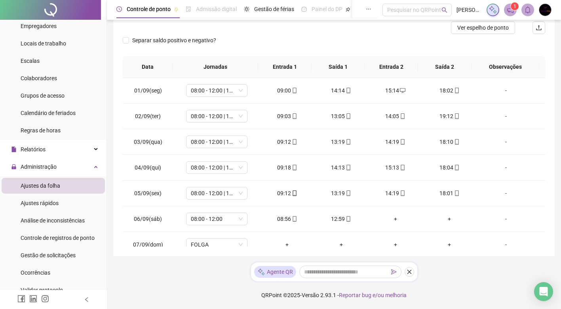
click at [550, 53] on div "**********" at bounding box center [333, 89] width 441 height 335
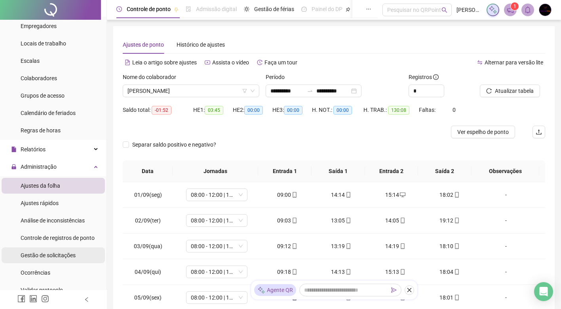
click at [58, 254] on span "Gestão de solicitações" at bounding box center [48, 255] width 55 height 6
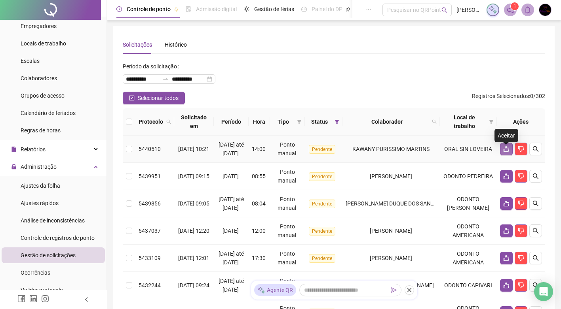
click at [503, 156] on button "button" at bounding box center [506, 149] width 13 height 13
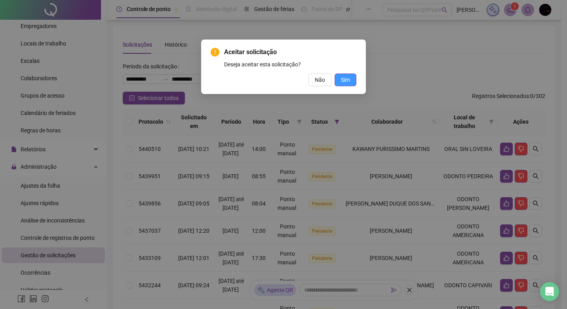
click at [347, 80] on span "Sim" at bounding box center [345, 80] width 9 height 9
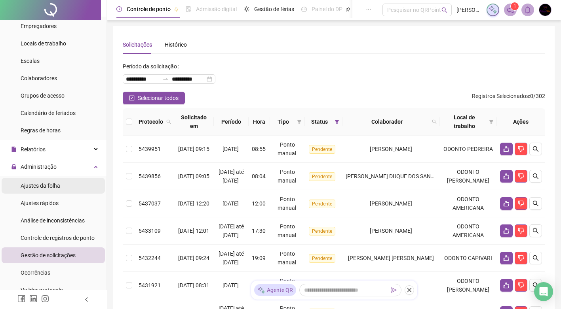
click at [58, 189] on span "Ajustes da folha" at bounding box center [41, 186] width 40 height 6
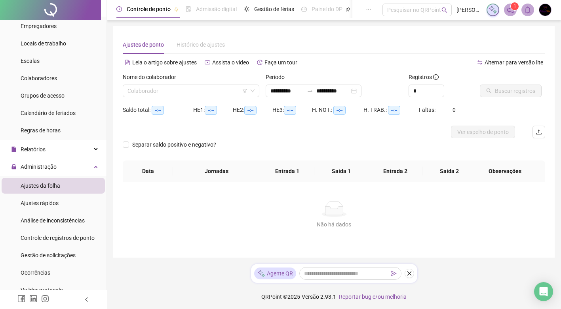
type input "**********"
click at [159, 87] on input "search" at bounding box center [187, 91] width 120 height 12
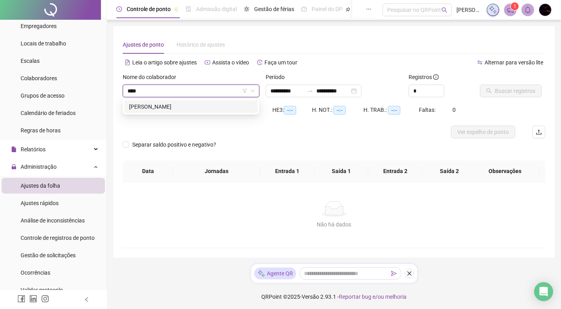
type input "*****"
click at [185, 110] on div "[PERSON_NAME]" at bounding box center [191, 106] width 124 height 9
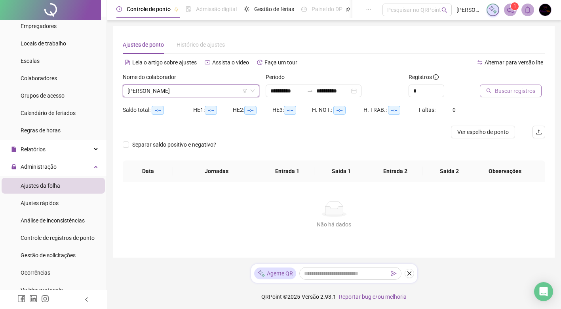
click at [496, 94] on span "Buscar registros" at bounding box center [515, 91] width 40 height 9
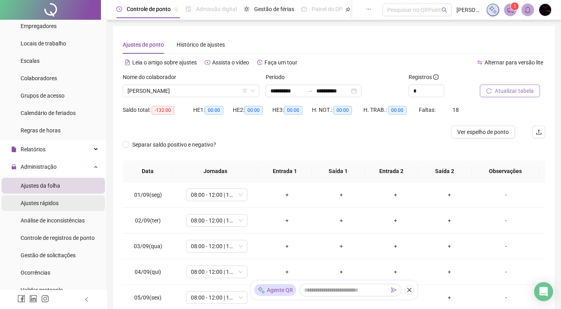
click at [55, 203] on span "Ajustes rápidos" at bounding box center [40, 203] width 38 height 6
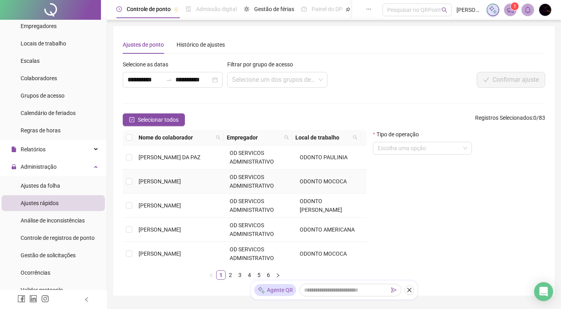
click at [172, 183] on span "[PERSON_NAME]" at bounding box center [159, 181] width 42 height 6
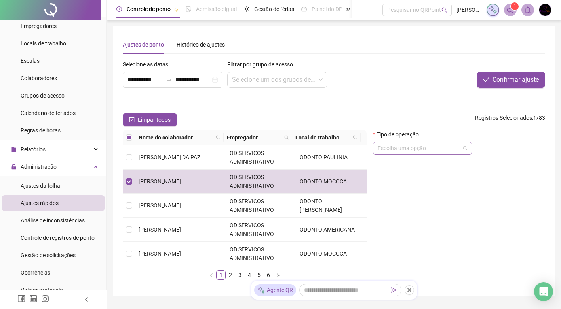
click at [409, 150] on input "search" at bounding box center [418, 148] width 82 height 12
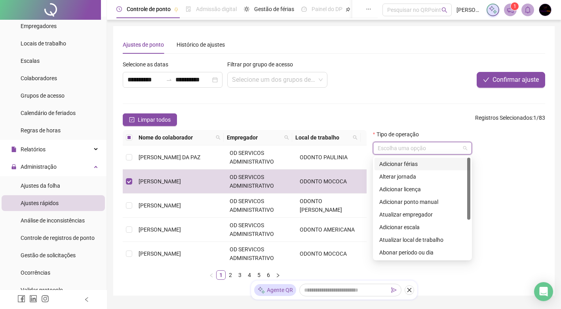
click at [414, 164] on div "Adicionar férias" at bounding box center [422, 164] width 86 height 9
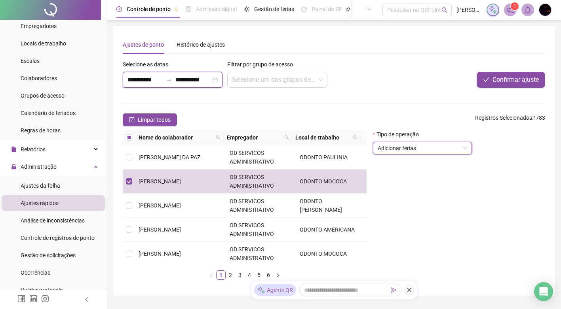
click at [135, 78] on input "**********" at bounding box center [144, 79] width 35 height 9
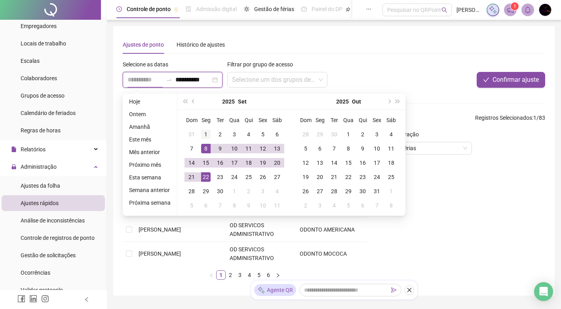
type input "**********"
click at [202, 135] on div "1" at bounding box center [205, 134] width 9 height 9
click at [181, 79] on input "**********" at bounding box center [192, 79] width 35 height 9
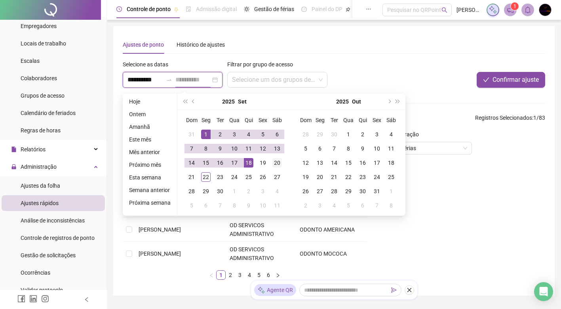
type input "**********"
click at [275, 162] on div "20" at bounding box center [276, 162] width 9 height 9
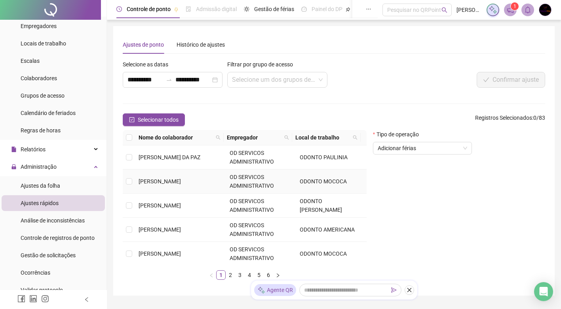
click at [152, 183] on span "[PERSON_NAME]" at bounding box center [159, 181] width 42 height 6
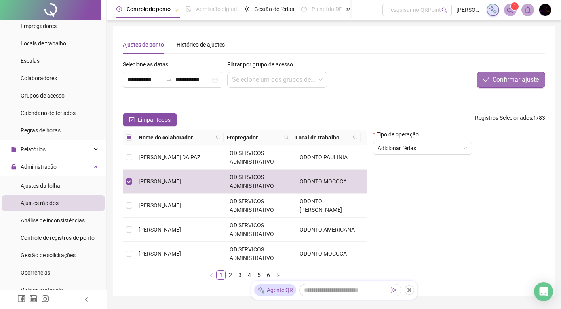
click at [533, 80] on span "Confirmar ajuste" at bounding box center [515, 79] width 46 height 9
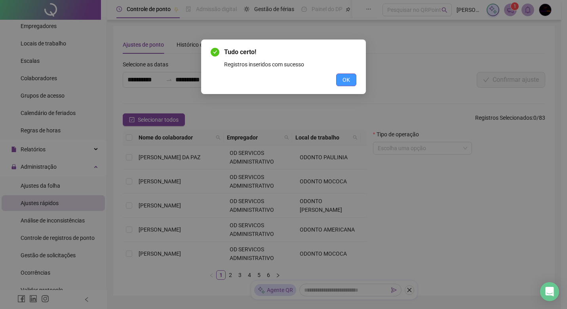
click at [345, 80] on span "OK" at bounding box center [346, 80] width 8 height 9
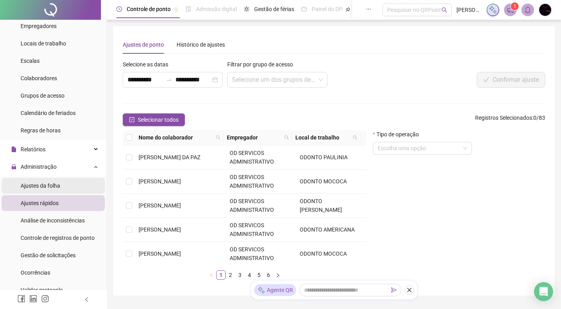
click at [62, 186] on li "Ajustes da folha" at bounding box center [53, 186] width 103 height 16
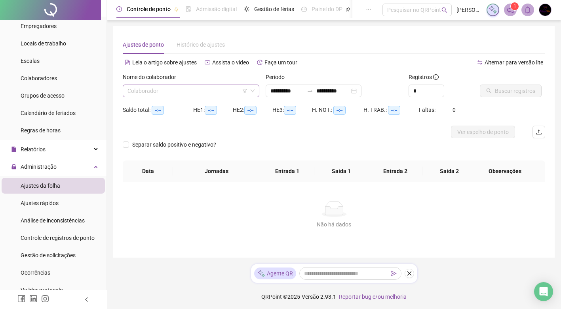
type input "**********"
click at [148, 94] on input "search" at bounding box center [187, 91] width 120 height 12
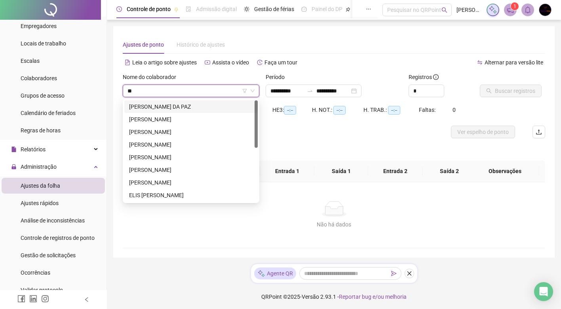
type input "***"
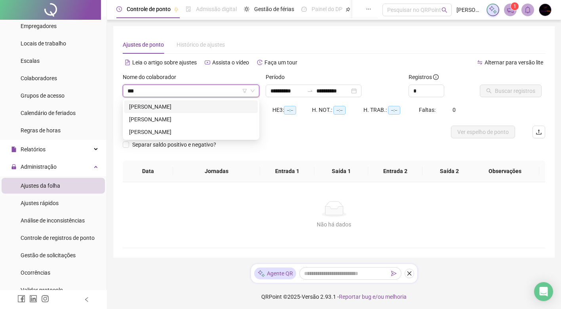
click at [176, 108] on div "[PERSON_NAME]" at bounding box center [191, 106] width 124 height 9
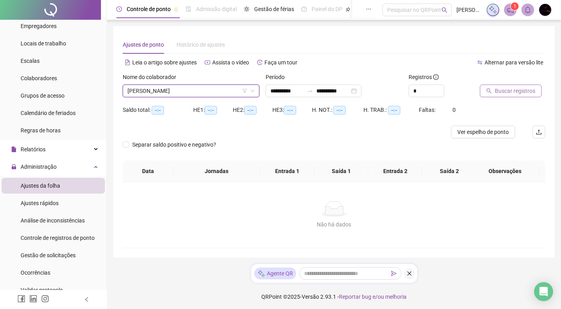
click at [502, 93] on span "Buscar registros" at bounding box center [515, 91] width 40 height 9
